Goal: Information Seeking & Learning: Learn about a topic

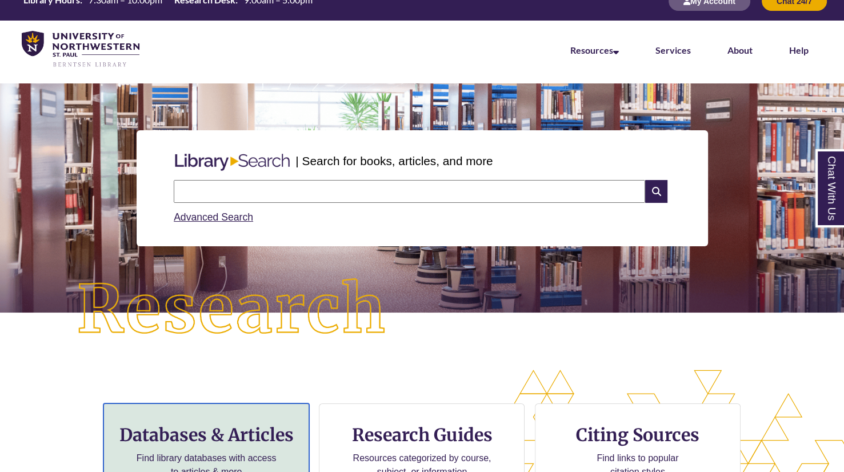
click at [188, 444] on h3 "Databases & Articles" at bounding box center [206, 435] width 186 height 22
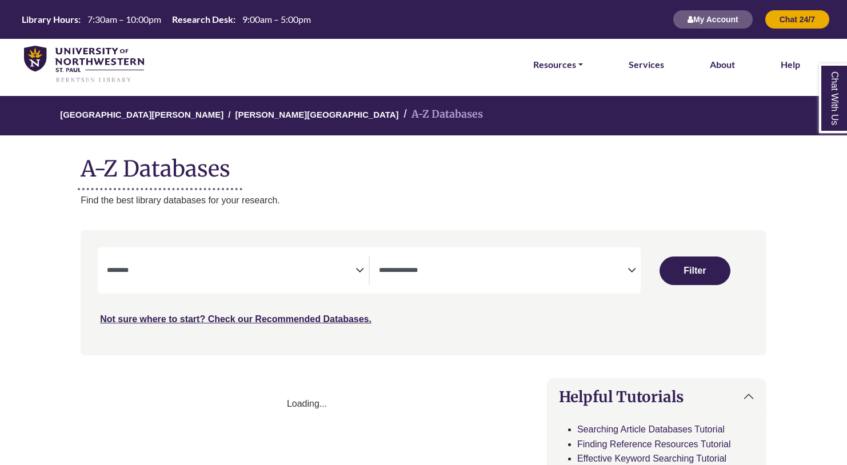
select select "Database Subject Filter"
select select "Database Types Filter"
select select "Database Subject Filter"
select select "Database Types Filter"
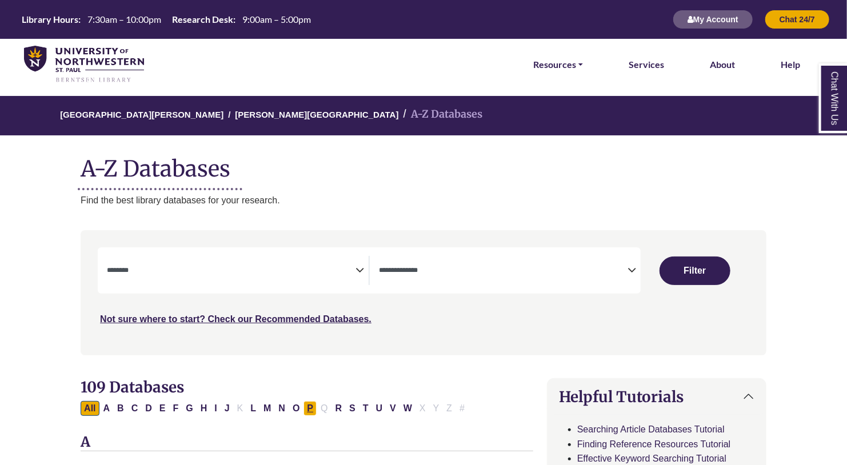
click at [309, 410] on button "P" at bounding box center [309, 408] width 13 height 15
select select "Database Subject Filter"
select select "Database Types Filter"
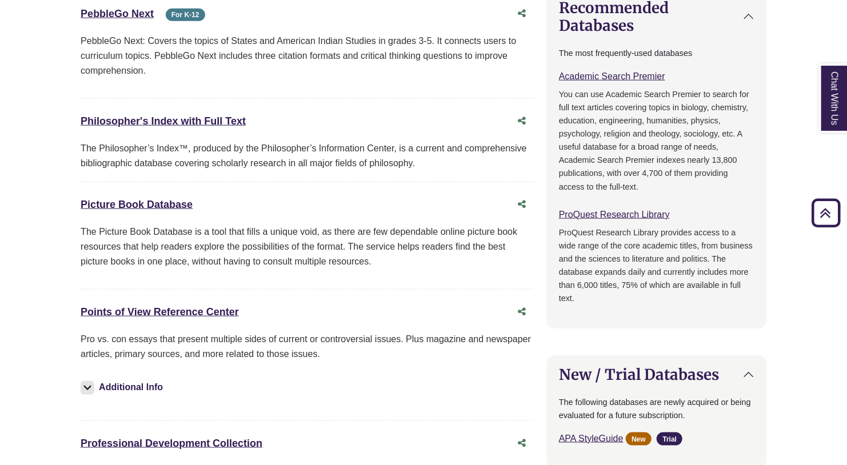
scroll to position [608, 0]
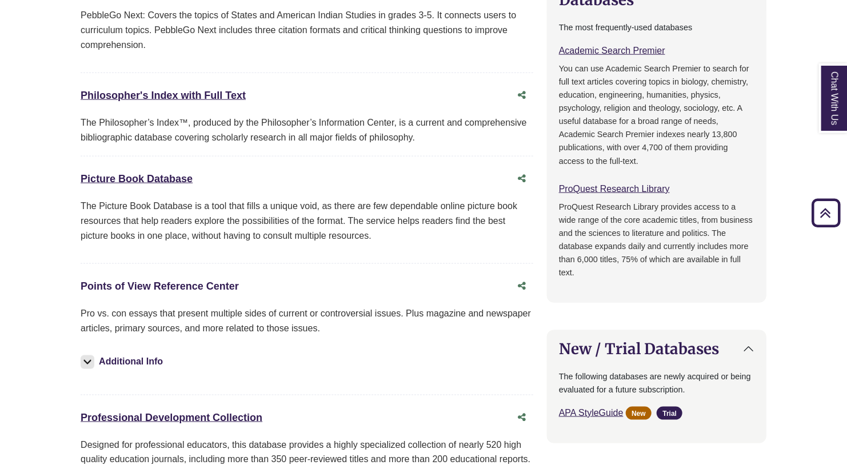
click at [187, 283] on link "Points of View Reference Center This link opens in a new window" at bounding box center [160, 286] width 158 height 11
